Goal: Task Accomplishment & Management: Use online tool/utility

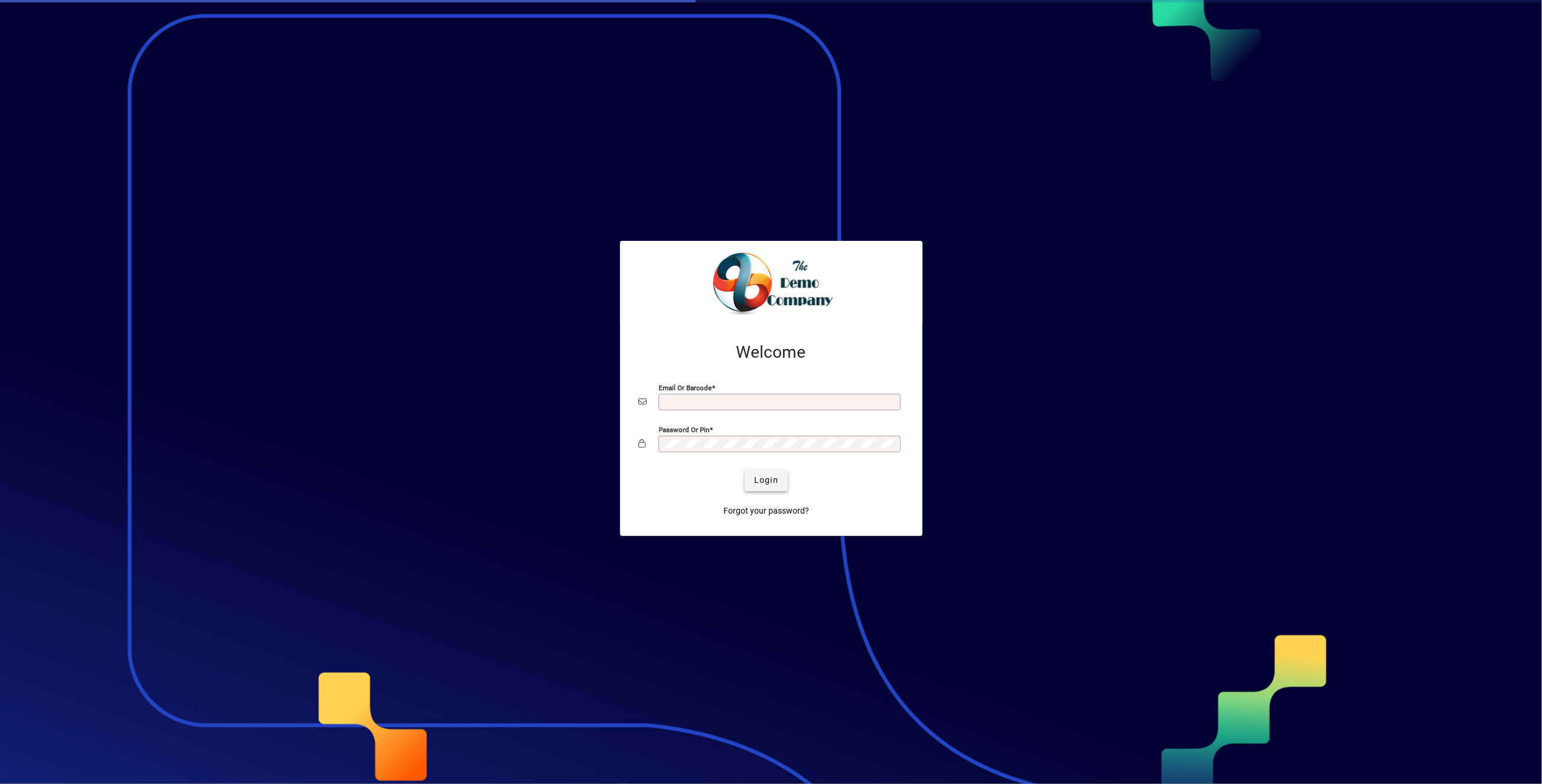
type input "**********"
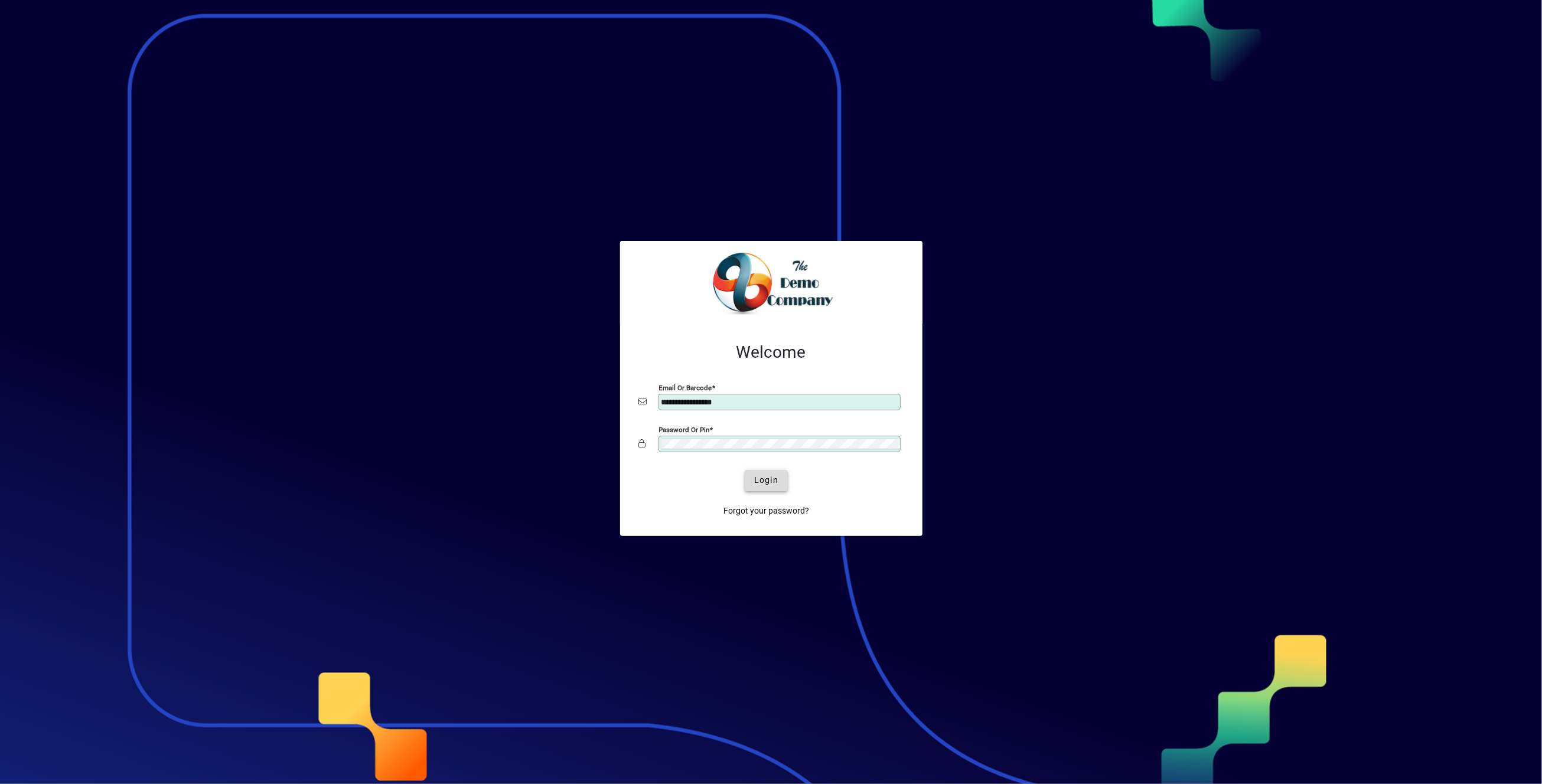
click at [774, 478] on span "Login" at bounding box center [766, 480] width 24 height 13
